Goal: Check status

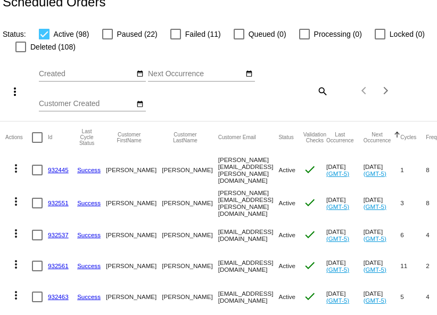
click at [57, 206] on link "932551" at bounding box center [58, 202] width 21 height 7
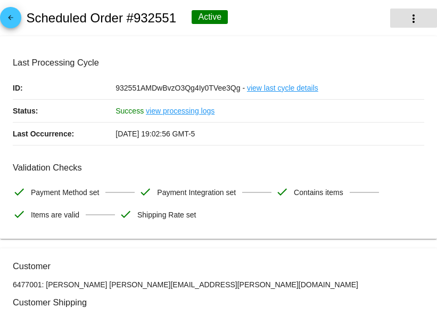
click at [413, 20] on mat-icon "more_vert" at bounding box center [414, 18] width 13 height 13
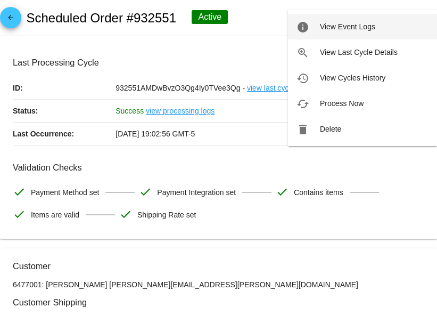
click at [376, 24] on button "info View Event Logs" at bounding box center [362, 27] width 149 height 26
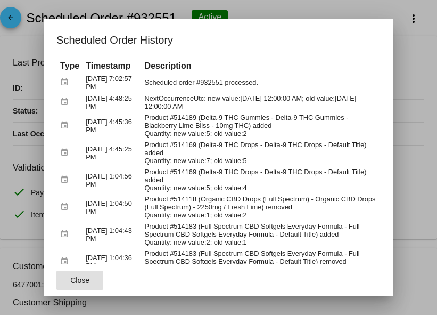
click at [87, 279] on span "Close" at bounding box center [79, 280] width 19 height 9
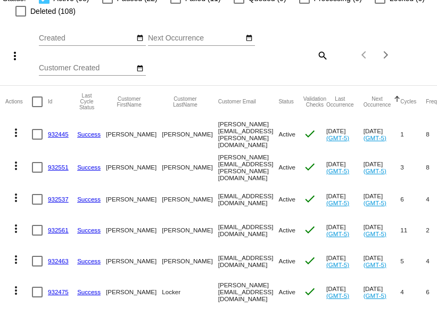
scroll to position [66, 0]
